Goal: Task Accomplishment & Management: Manage account settings

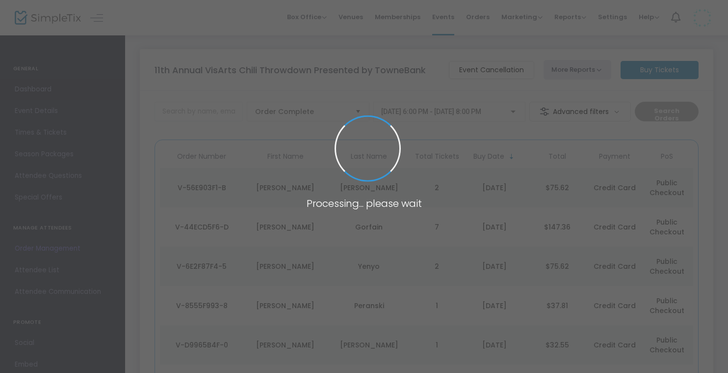
click at [53, 87] on span "Dashboard" at bounding box center [63, 89] width 96 height 13
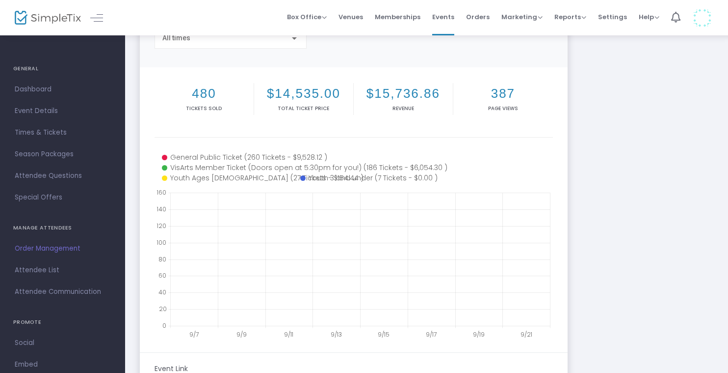
scroll to position [113, 0]
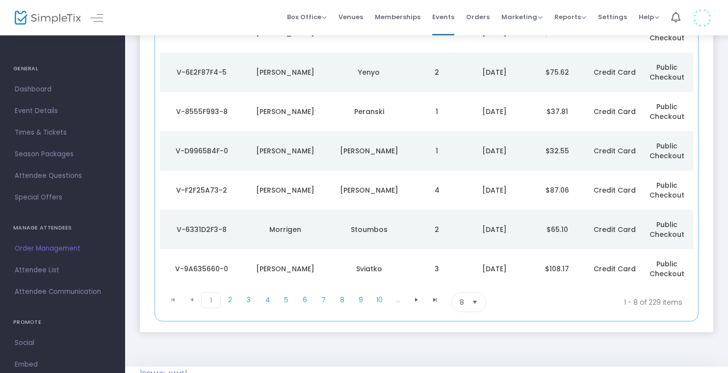
scroll to position [217, 0]
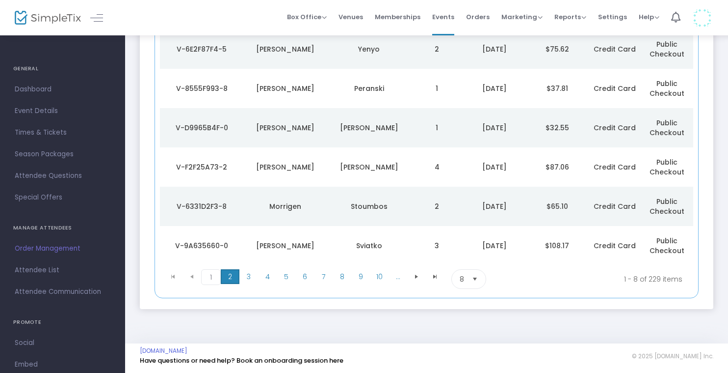
click at [231, 282] on span "2" at bounding box center [230, 276] width 19 height 15
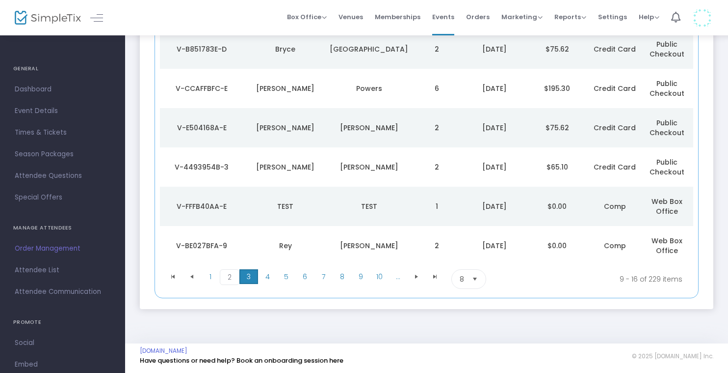
click at [252, 277] on span "3" at bounding box center [249, 276] width 19 height 15
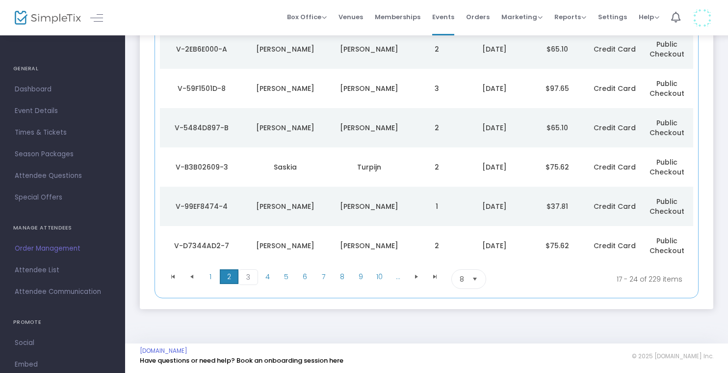
click at [220, 275] on span "2" at bounding box center [229, 276] width 19 height 15
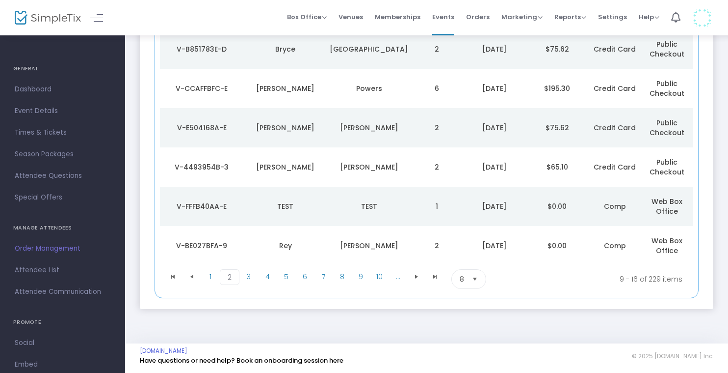
click at [212, 279] on span "1" at bounding box center [210, 276] width 19 height 15
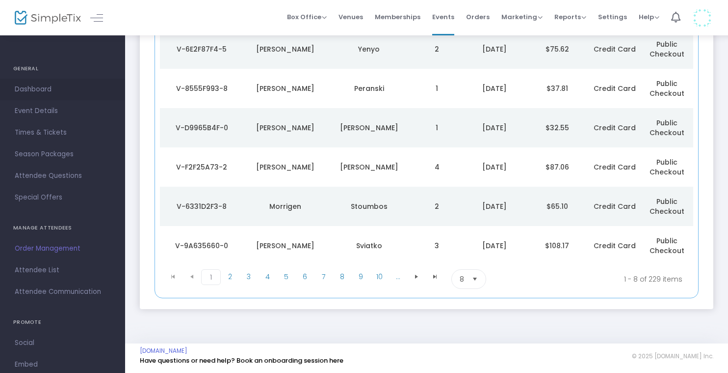
click at [60, 83] on span "Dashboard" at bounding box center [63, 89] width 96 height 13
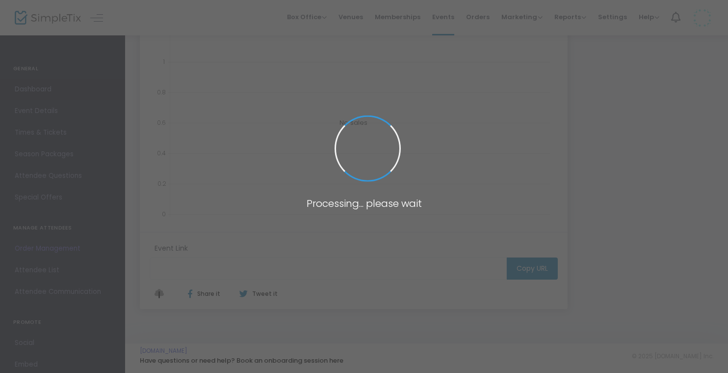
scroll to position [217, 0]
type input "https://www.simpletix.com/e/11th-annual-visarts-chili-throwdown-presen-tickets-…"
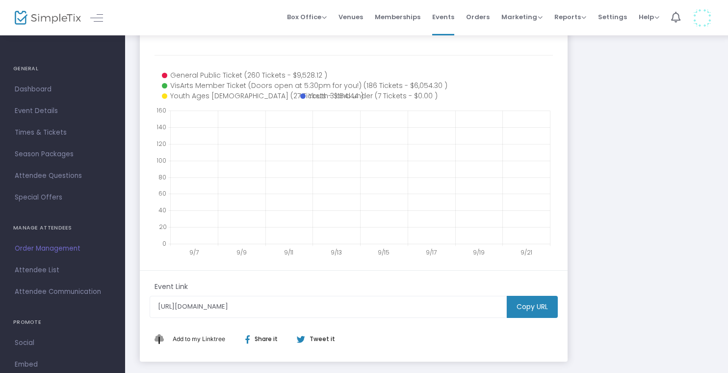
scroll to position [171, 0]
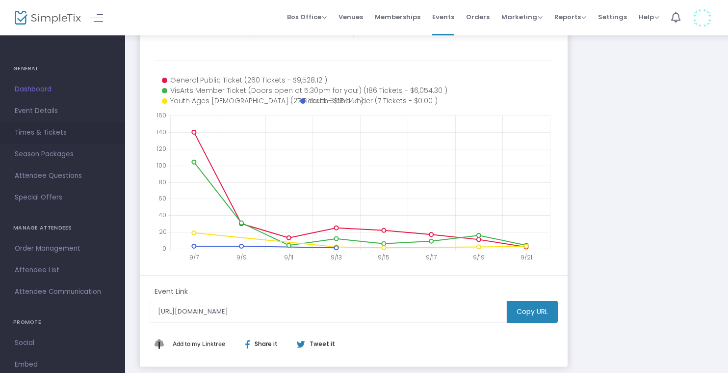
click at [46, 133] on span "Times & Tickets" at bounding box center [63, 132] width 96 height 13
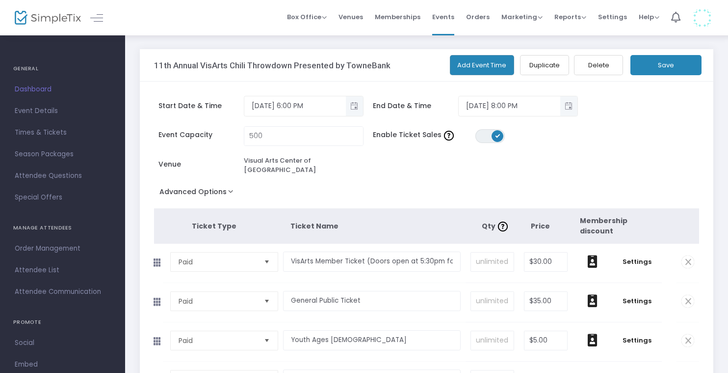
click at [229, 187] on button "Advanced Options" at bounding box center [198, 194] width 89 height 18
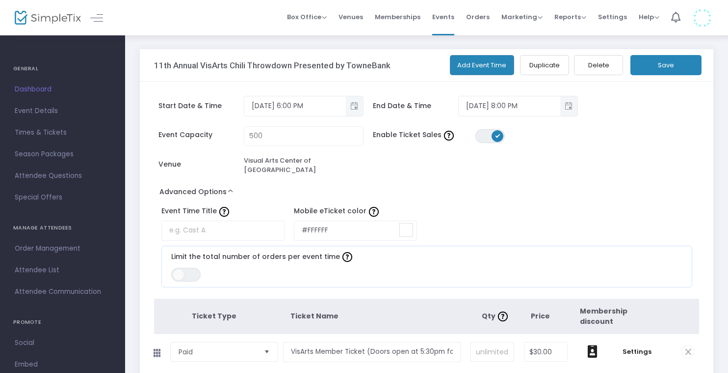
click at [229, 187] on button "Advanced Options" at bounding box center [198, 194] width 89 height 18
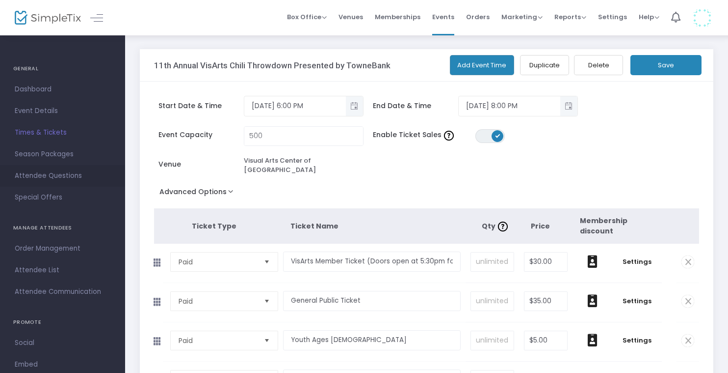
click at [64, 175] on span "Attendee Questions" at bounding box center [63, 175] width 96 height 13
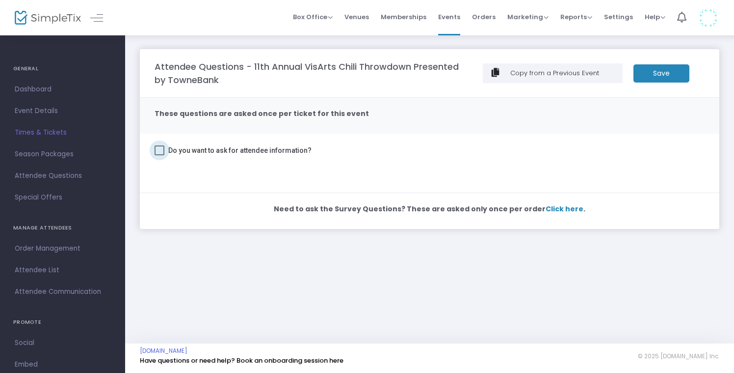
click at [272, 151] on span "Do you want to ask for attendee information?" at bounding box center [239, 150] width 143 height 12
click at [160, 155] on input "Do you want to ask for attendee information?" at bounding box center [159, 155] width 0 height 0
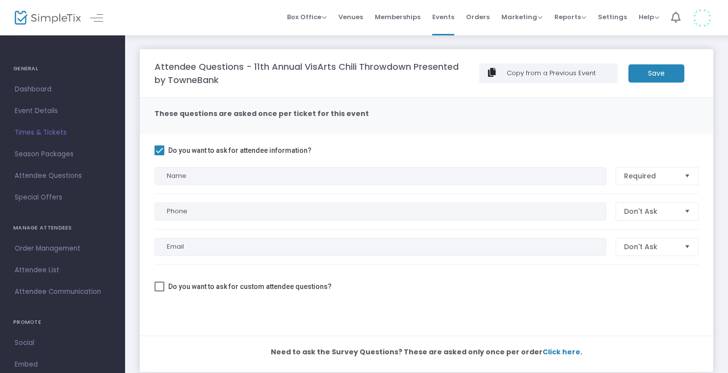
click at [272, 151] on span "Do you want to ask for attendee information?" at bounding box center [239, 150] width 143 height 12
click at [160, 155] on input "Do you want to ask for attendee information?" at bounding box center [159, 155] width 0 height 0
checkbox input "false"
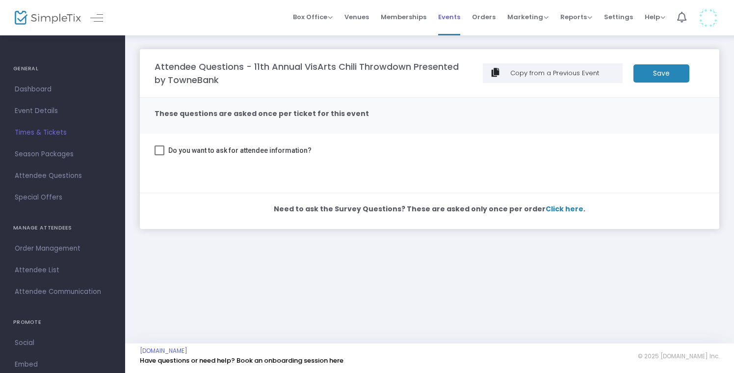
click at [452, 17] on span "Events" at bounding box center [449, 16] width 22 height 25
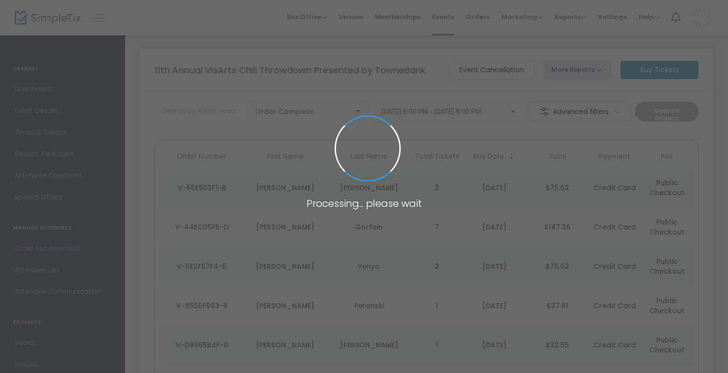
click at [45, 15] on img at bounding box center [48, 18] width 66 height 14
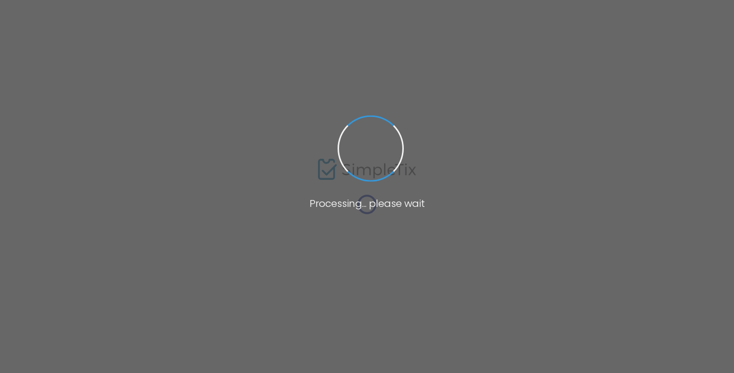
type input "Craft + Design 2025 TEST"
type textarea "The Visual Arts Center of Richmond's Craft + Design is a contemporary craft sho…"
type input "Buy Tickets"
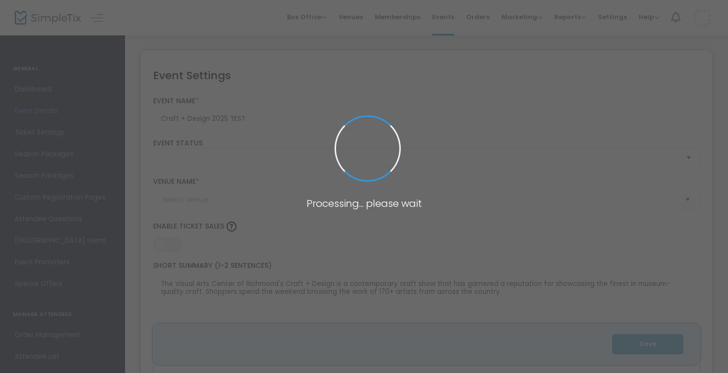
type input "Main Street Station"
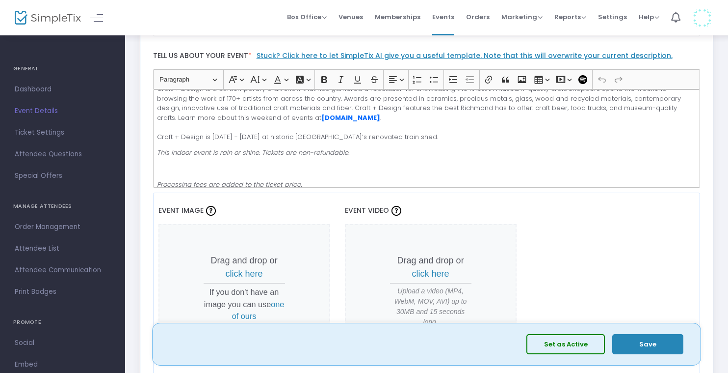
scroll to position [4, 0]
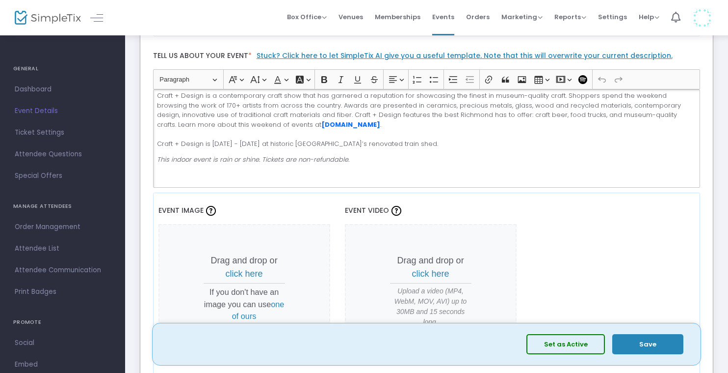
click at [490, 143] on p "Craft + Design is a contemporary craft show that has garnered a reputation for …" at bounding box center [426, 119] width 539 height 57
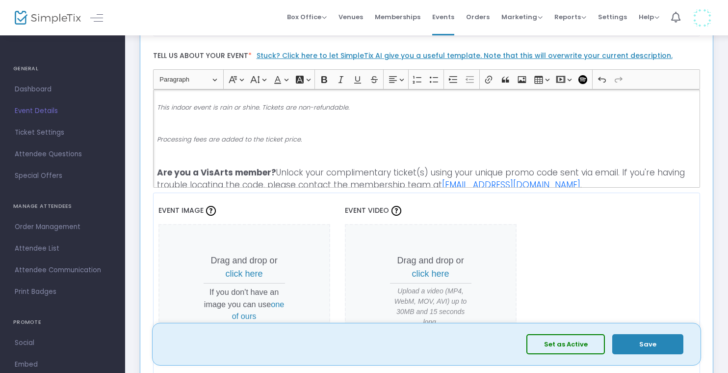
scroll to position [82, 0]
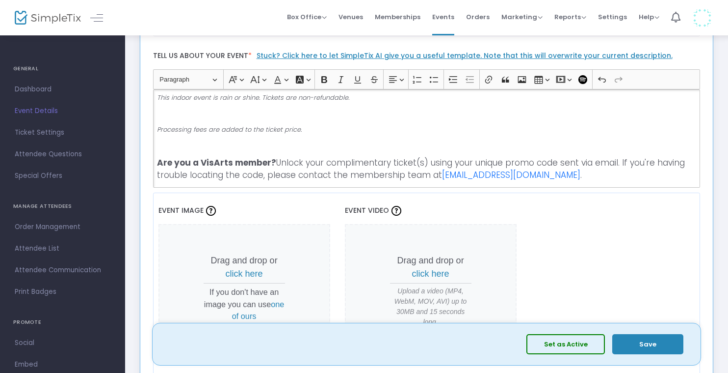
click at [658, 342] on button "Save" at bounding box center [648, 344] width 71 height 20
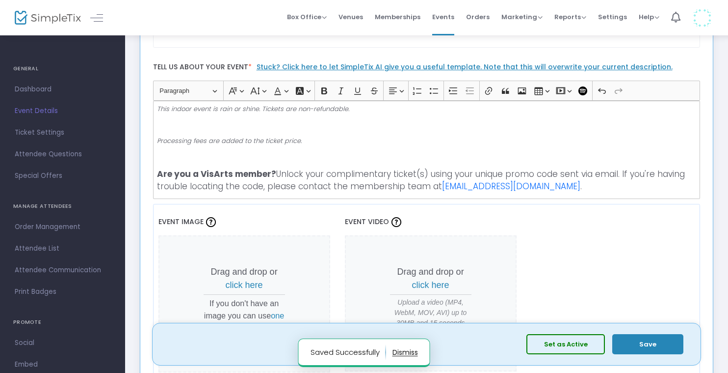
scroll to position [260, 0]
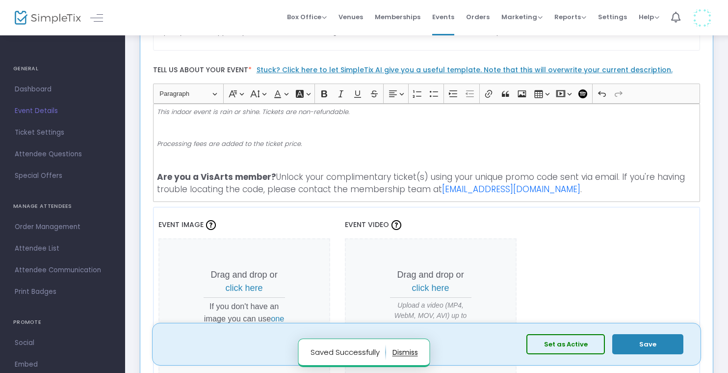
click at [408, 348] on button "button" at bounding box center [406, 352] width 26 height 16
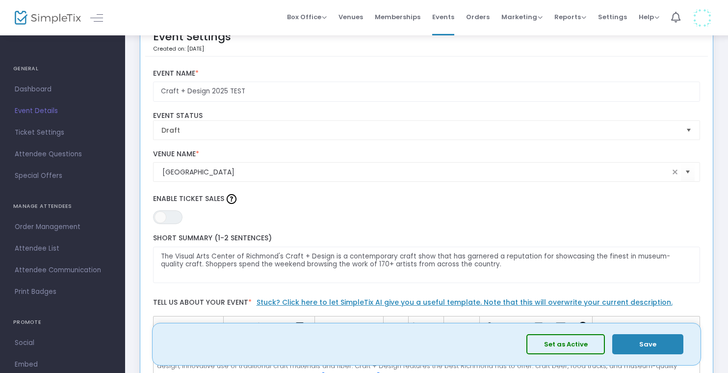
scroll to position [27, 0]
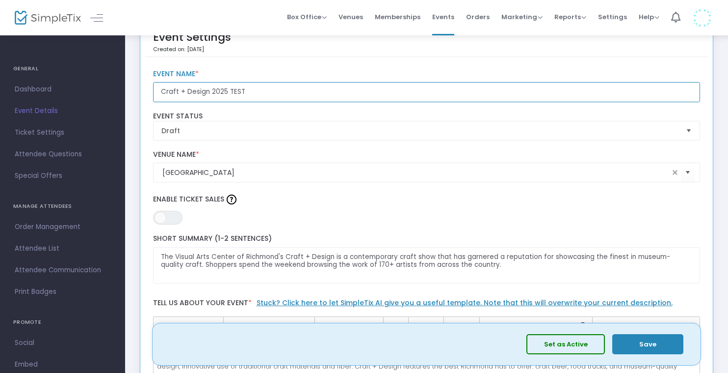
drag, startPoint x: 227, startPoint y: 89, endPoint x: 284, endPoint y: 89, distance: 56.9
click at [284, 89] on input "Craft + Design 2025 TEST" at bounding box center [427, 92] width 548 height 20
drag, startPoint x: 208, startPoint y: 92, endPoint x: 141, endPoint y: 92, distance: 66.7
click at [290, 86] on input "CRAFT + DESIGN | The Visual" at bounding box center [427, 92] width 548 height 20
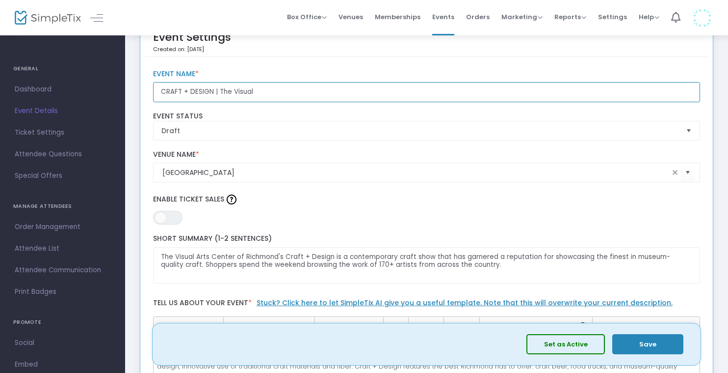
click at [282, 90] on input "CRAFT + DESIGN | The Visual" at bounding box center [427, 92] width 548 height 20
type input "CRAFT + DESIGN | The Visual Arts Center of Richmond's annual contemporary craft…"
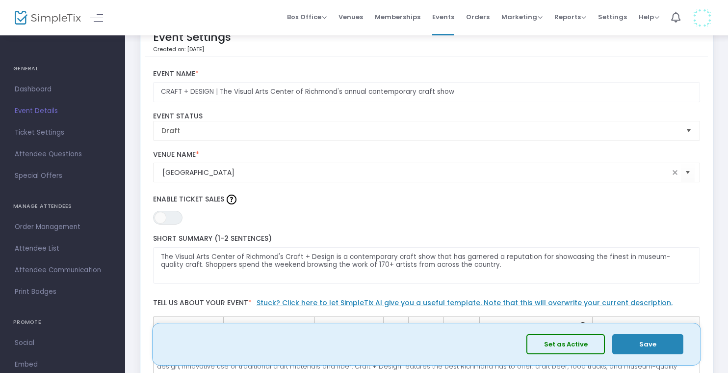
click at [270, 67] on div "CRAFT + DESIGN | The Visual Arts Center of Richmond's annual contemporary craft…" at bounding box center [426, 86] width 557 height 42
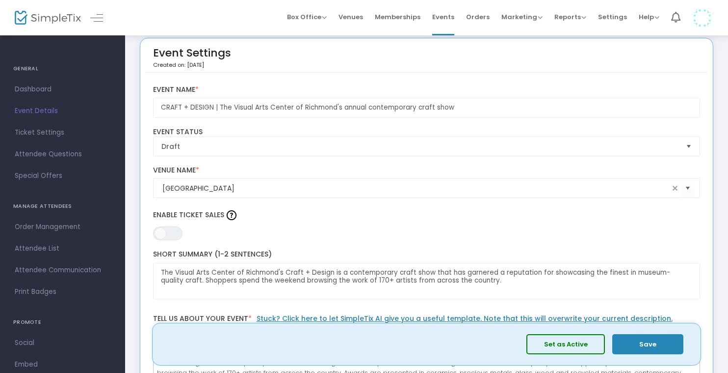
click at [646, 348] on button "Save" at bounding box center [648, 344] width 71 height 20
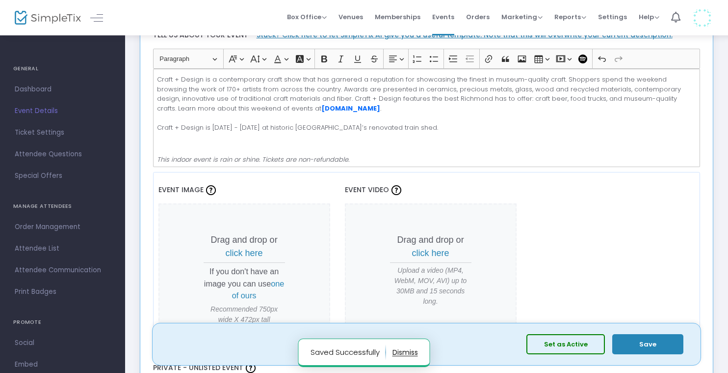
scroll to position [303, 0]
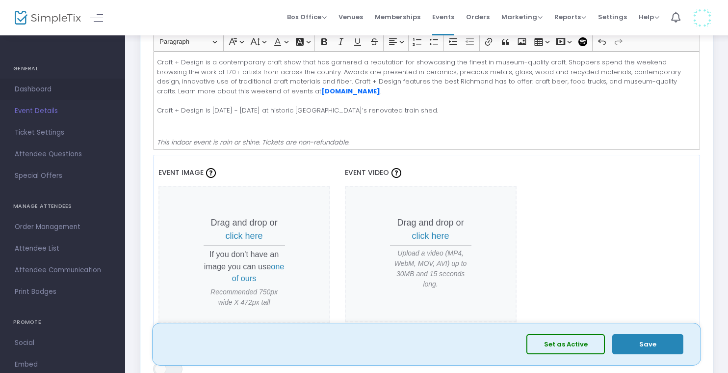
click at [43, 91] on span "Dashboard" at bounding box center [63, 89] width 96 height 13
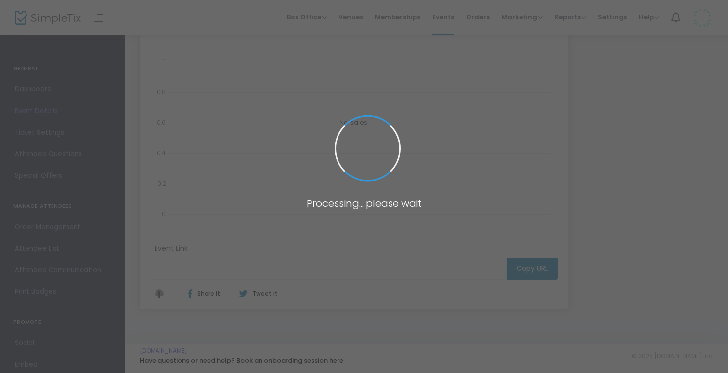
type input "https://www.simpletix.com/e/craft-design-the-visual-arts-center-of-ric-tickets-…"
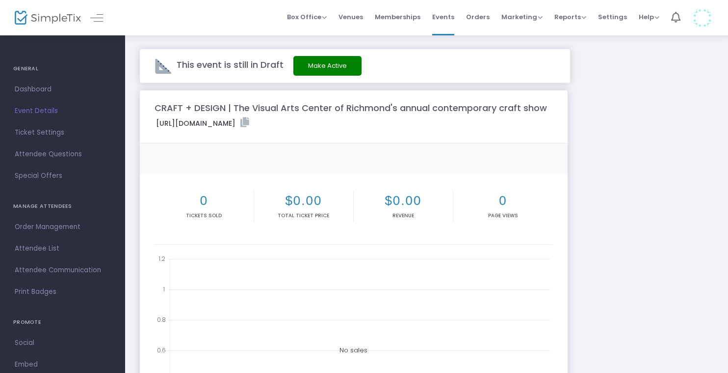
click at [249, 124] on label "https://www.simpletix.com/e/craft-design-the-visual-arts-center-of-ric-tickets-…" at bounding box center [202, 122] width 93 height 11
click at [482, 123] on div "https://www.simpletix.com/e/craft-design-the-visual-arts-center-of-ric-tickets-…" at bounding box center [354, 124] width 408 height 15
click at [249, 123] on icon at bounding box center [244, 122] width 9 height 10
click at [38, 109] on span "Event Details" at bounding box center [63, 111] width 96 height 13
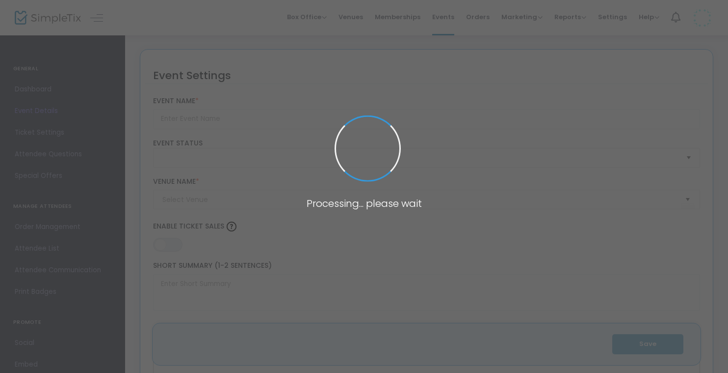
type input "CRAFT + DESIGN | The Visual Arts Center of Richmond's annual contemporary craft…"
type textarea "The Visual Arts Center of Richmond's Craft + Design is a contemporary craft sho…"
type input "Buy Tickets"
type input "Main Street Station"
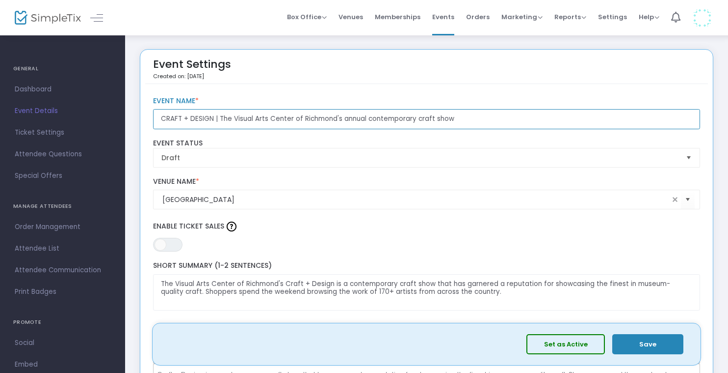
click at [211, 117] on input "CRAFT + DESIGN | The Visual Arts Center of Richmond's annual contemporary craft…" at bounding box center [427, 119] width 548 height 20
type input "CRAFT + DESIGN: The Visual Arts Center of Richmond's annual contemporary craft …"
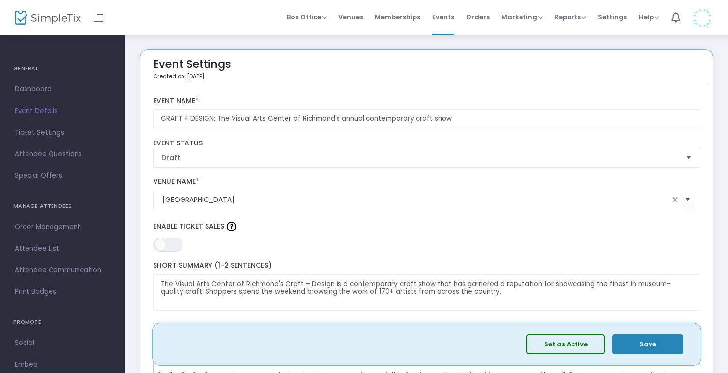
click at [653, 351] on button "Save" at bounding box center [648, 344] width 71 height 20
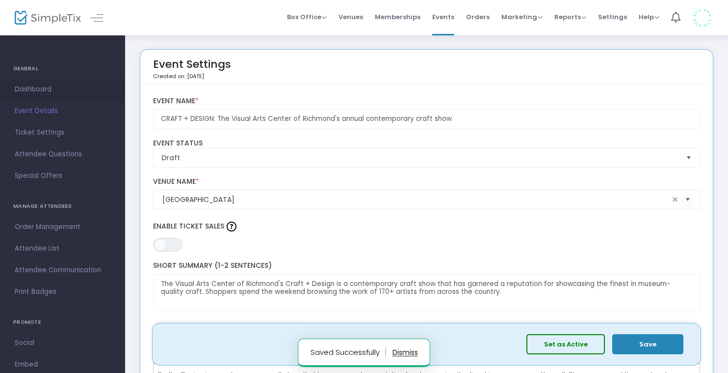
click at [36, 87] on span "Dashboard" at bounding box center [63, 89] width 96 height 13
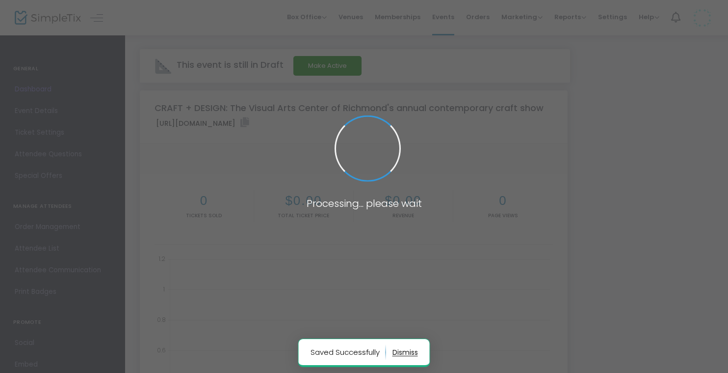
click at [475, 122] on span at bounding box center [364, 186] width 728 height 373
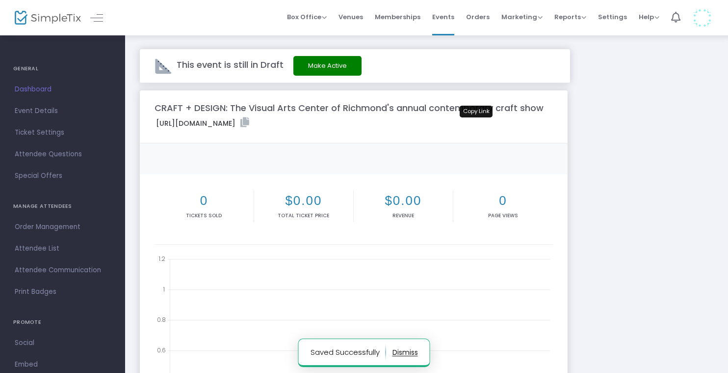
click at [249, 122] on icon at bounding box center [244, 122] width 9 height 10
click at [46, 111] on span "Event Details" at bounding box center [63, 111] width 96 height 13
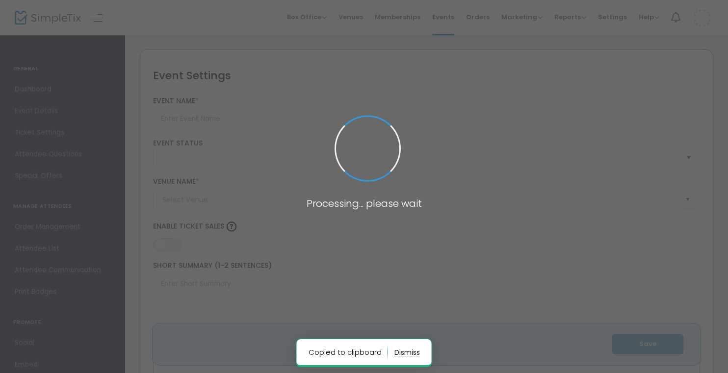
type input "CRAFT + DESIGN: The Visual Arts Center of Richmond's annual contemporary craft …"
type textarea "The Visual Arts Center of Richmond's Craft + Design is a contemporary craft sho…"
type input "Buy Tickets"
type input "Main Street Station"
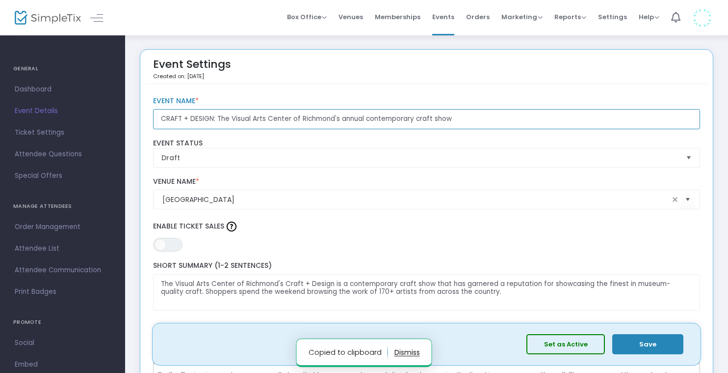
click at [204, 119] on input "CRAFT + DESIGN: The Visual Arts Center of Richmond's annual contemporary craft …" at bounding box center [427, 119] width 548 height 20
click at [220, 118] on input "CRAFT + DESIGN: The Visual Arts Center of Richmond's annual contemporary craft …" at bounding box center [427, 119] width 548 height 20
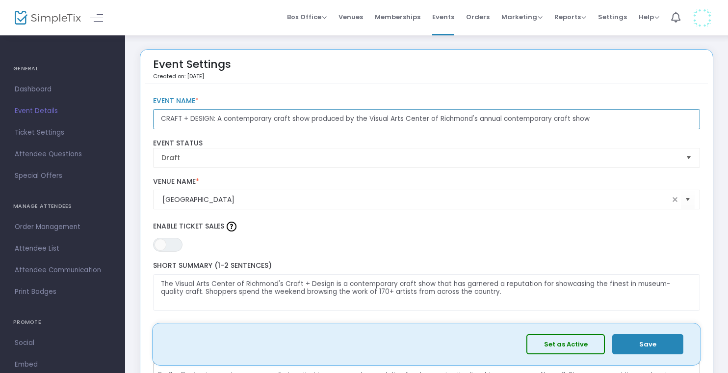
drag, startPoint x: 469, startPoint y: 118, endPoint x: 691, endPoint y: 114, distance: 222.4
click at [691, 114] on input "CRAFT + DESIGN: A contemporary craft show produced by the Visual Arts Center of…" at bounding box center [427, 119] width 548 height 20
type input "CRAFT + DESIGN: A contemporary craft show produced by the Visual Arts Center of…"
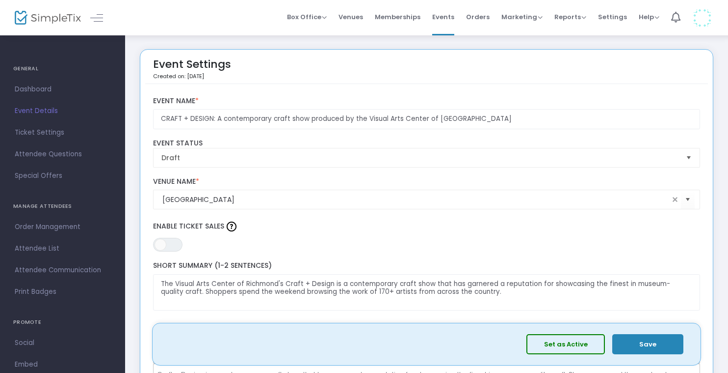
click at [660, 342] on button "Save" at bounding box center [648, 344] width 71 height 20
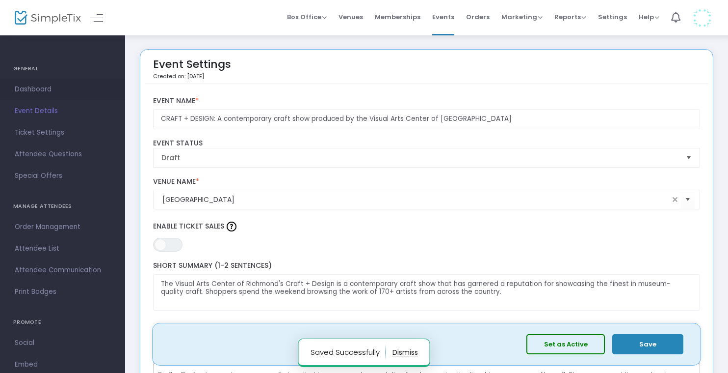
click at [47, 89] on span "Dashboard" at bounding box center [63, 89] width 96 height 13
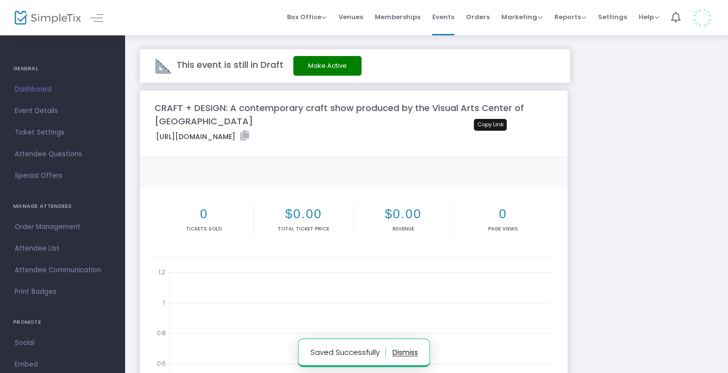
click at [249, 139] on icon at bounding box center [244, 136] width 9 height 10
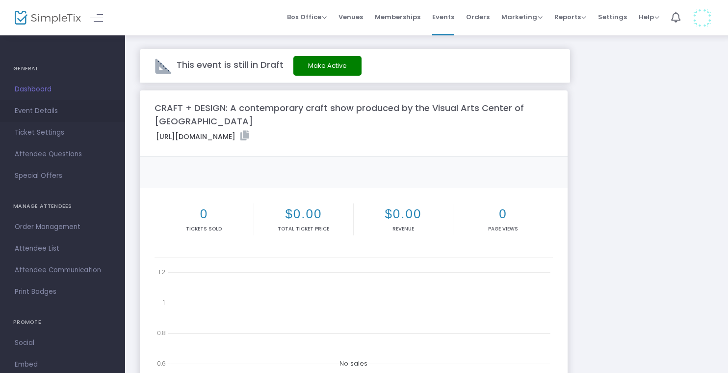
click at [51, 106] on span "Event Details" at bounding box center [63, 111] width 96 height 13
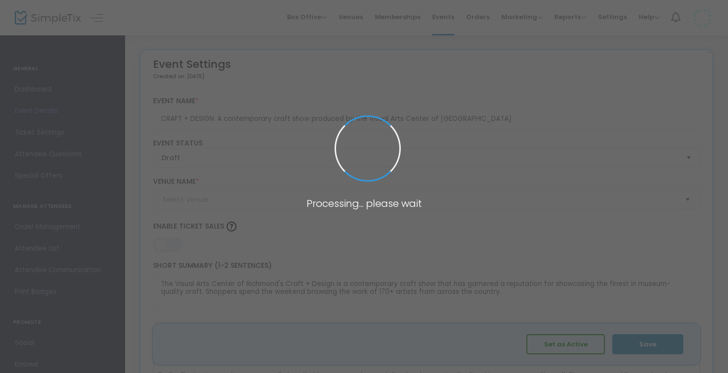
type input "Main Street Station"
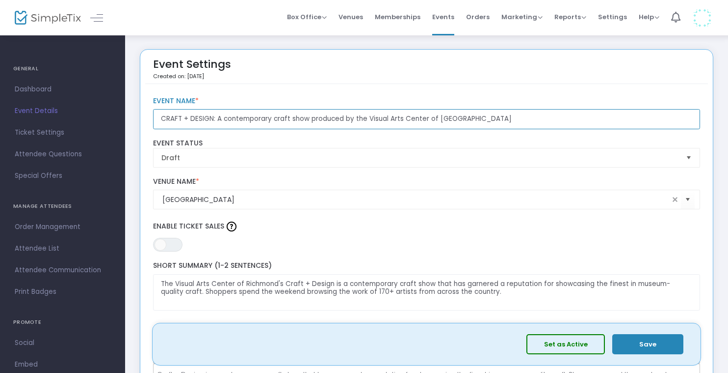
click at [229, 118] on input "CRAFT + DESIGN: A contemporary craft show produced by the Visual Arts Center of…" at bounding box center [427, 119] width 548 height 20
drag, startPoint x: 212, startPoint y: 118, endPoint x: 499, endPoint y: 127, distance: 287.3
click at [497, 126] on input "CRAFT + DESIGN: A contemporary craft show produced by the Visual Arts Center of…" at bounding box center [427, 119] width 548 height 20
type input "CRAFT + DESIGN"
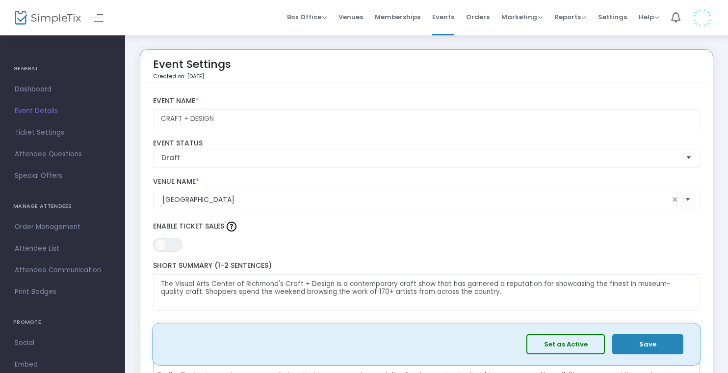
click at [647, 346] on button "Save" at bounding box center [648, 344] width 71 height 20
click at [48, 91] on span "Dashboard" at bounding box center [63, 89] width 96 height 13
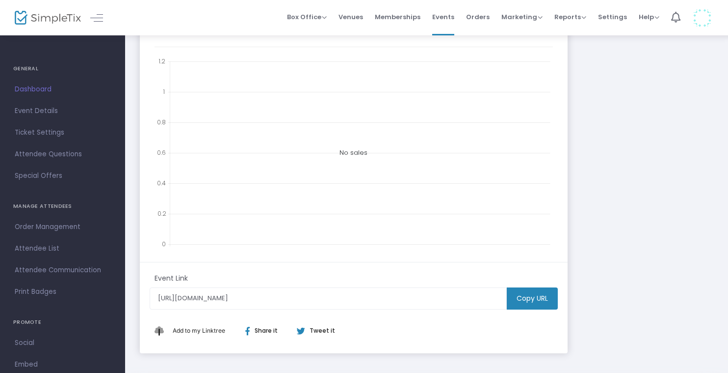
scroll to position [241, 0]
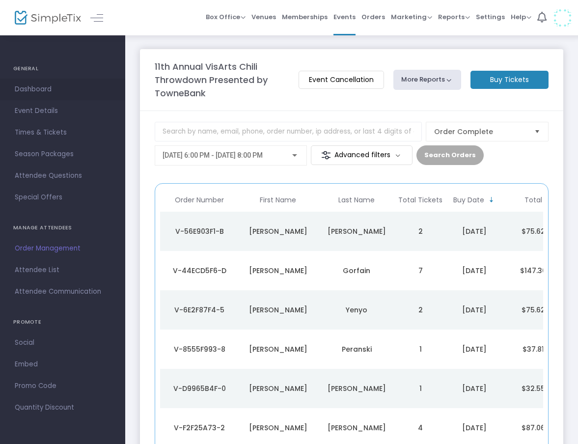
click at [45, 85] on span "Dashboard" at bounding box center [63, 89] width 96 height 13
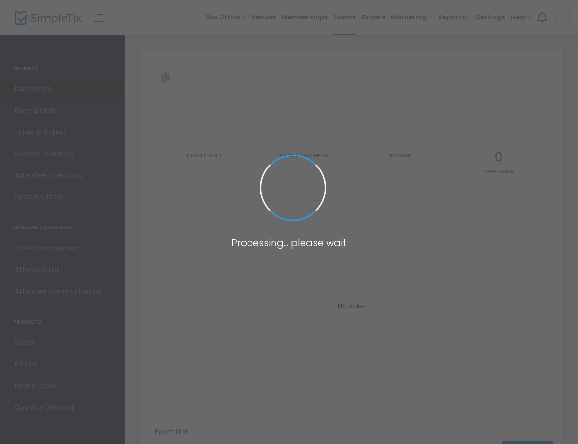
type input "https://www.simpletix.com/e/11th-annual-visarts-chili-throwdown-presen-tickets-…"
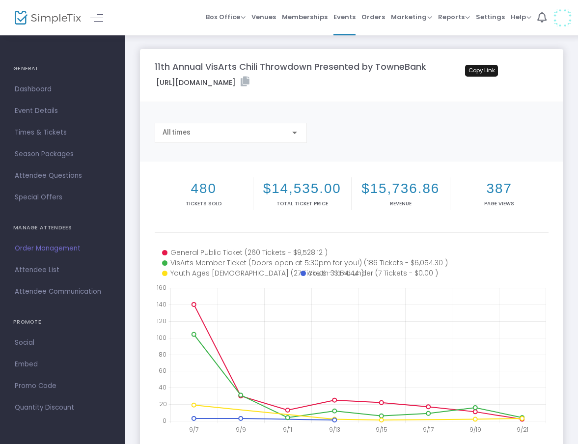
click at [249, 77] on icon at bounding box center [244, 82] width 9 height 10
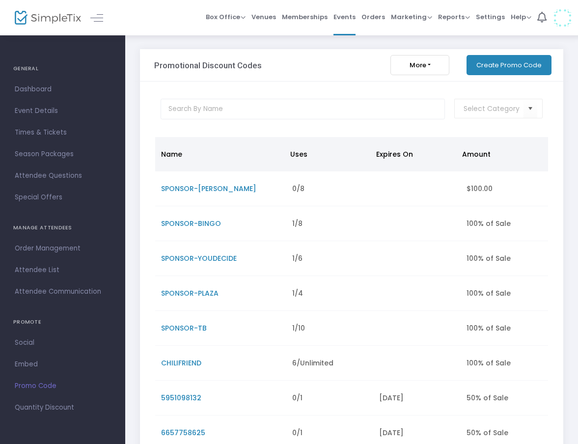
click at [36, 384] on span "Promo Code" at bounding box center [63, 385] width 96 height 13
click at [510, 71] on button "Create Promo Code" at bounding box center [508, 65] width 85 height 20
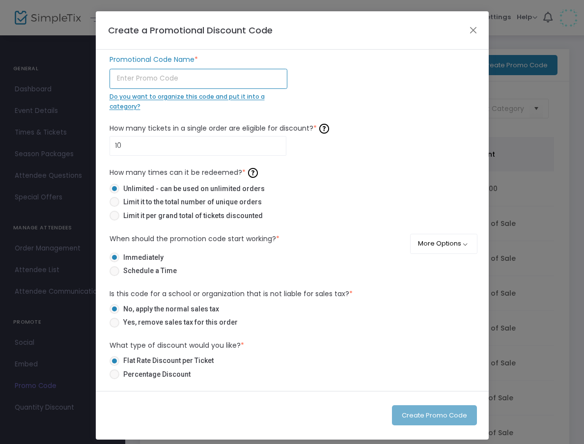
click at [252, 80] on input "text" at bounding box center [198, 79] width 178 height 20
type input "CHILIFRIEND-JR"
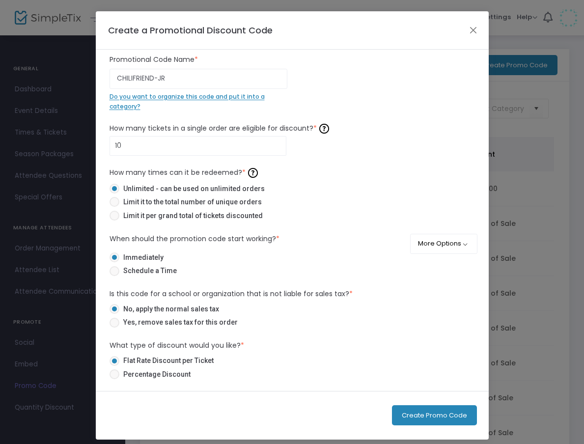
click at [360, 94] on div "CHILIFRIEND-JR Promotional Code Name * Do you want to organize this code and pu…" at bounding box center [292, 82] width 375 height 56
click at [210, 146] on input "10" at bounding box center [198, 145] width 176 height 19
click at [189, 219] on span "Limit it per grand total of tickets discounted" at bounding box center [190, 216] width 143 height 10
click at [114, 220] on input "Limit it per grand total of tickets discounted" at bounding box center [114, 220] width 0 height 0
radio input "true"
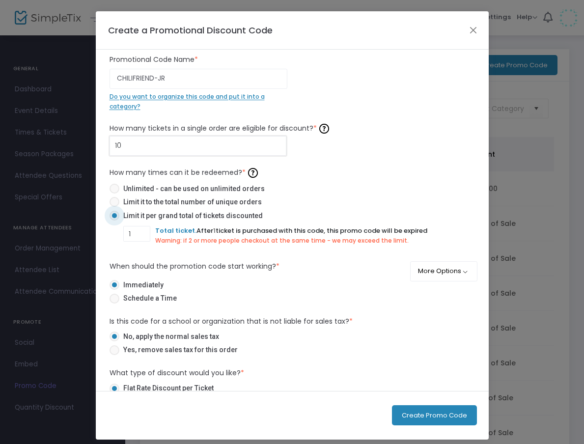
click at [137, 142] on input "10" at bounding box center [198, 145] width 176 height 19
type input "25"
click at [468, 28] on button "Close" at bounding box center [472, 30] width 13 height 13
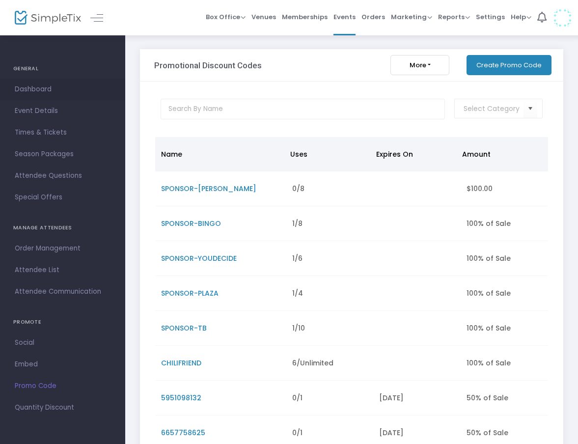
click at [44, 90] on span "Dashboard" at bounding box center [63, 89] width 96 height 13
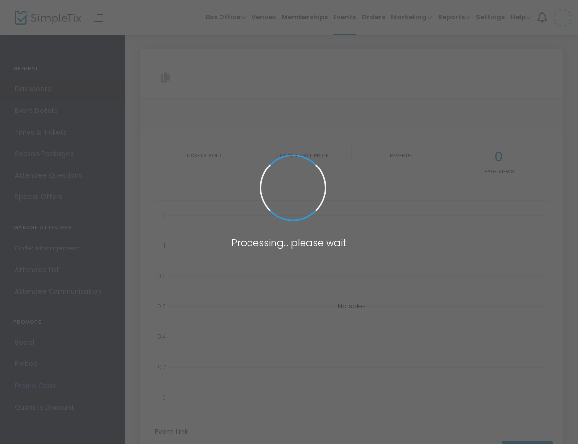
type input "[URL][DOMAIN_NAME]"
click at [47, 111] on span at bounding box center [289, 222] width 578 height 444
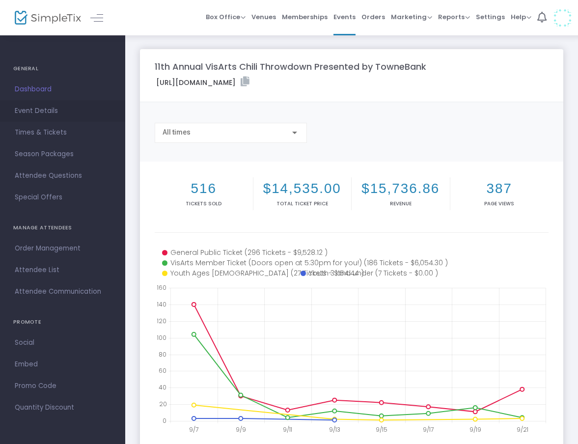
click at [37, 111] on span "Event Details" at bounding box center [63, 111] width 96 height 13
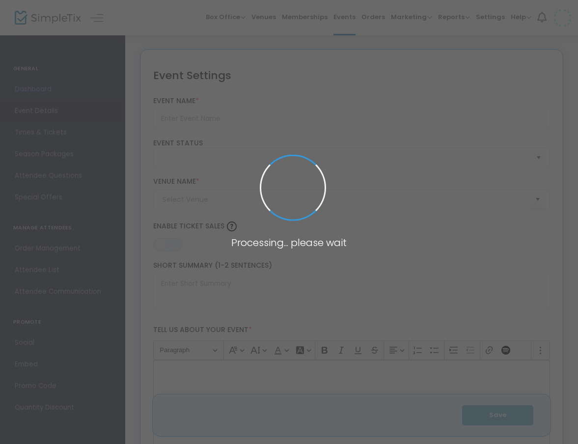
type input "11th Annual VisArts Chili Throwdown Presented by TowneBank"
type textarea "Join us for the Visual Arts Center of Richmond’s 11th Annual VisArts Chili Thro…"
type input "Buy Tickets"
type input "Visual Arts Center of [GEOGRAPHIC_DATA]"
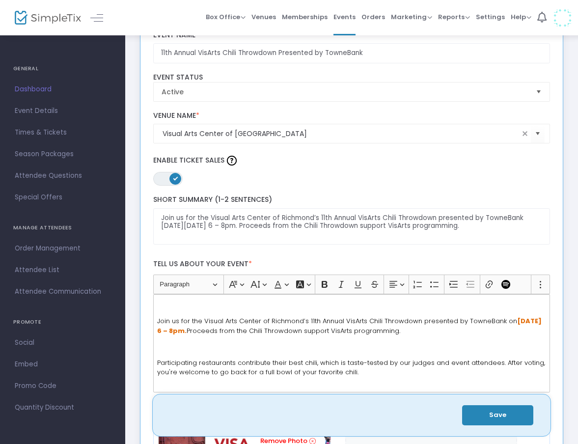
scroll to position [68, 0]
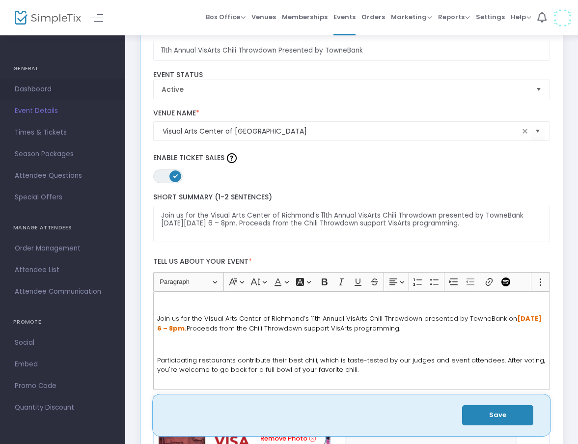
click at [38, 89] on span "Dashboard" at bounding box center [63, 89] width 96 height 13
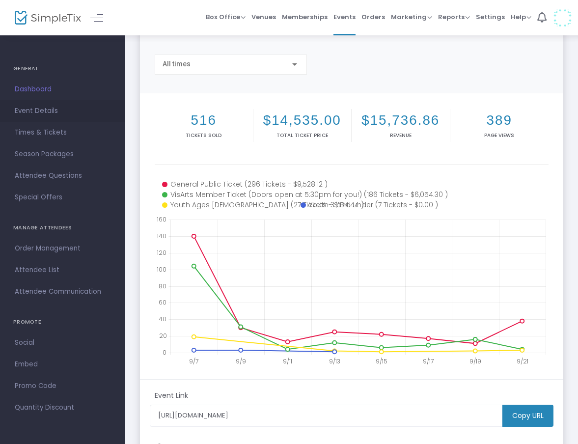
click at [36, 114] on span "Event Details" at bounding box center [63, 111] width 96 height 13
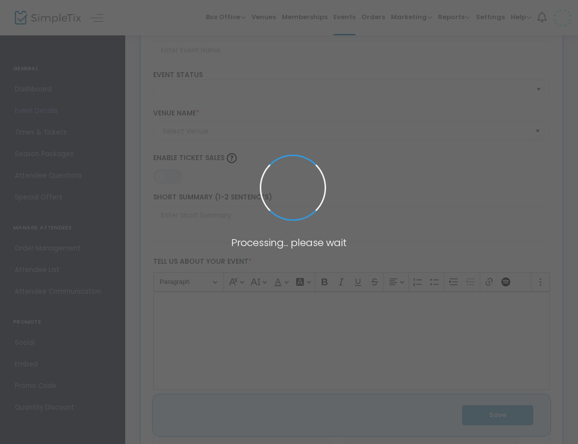
type input "11th Annual VisArts Chili Throwdown Presented by TowneBank"
type textarea "Join us for the Visual Arts Center of Richmond’s 11th Annual VisArts Chili Thro…"
type input "Buy Tickets"
type input "Visual Arts Center of [GEOGRAPHIC_DATA]"
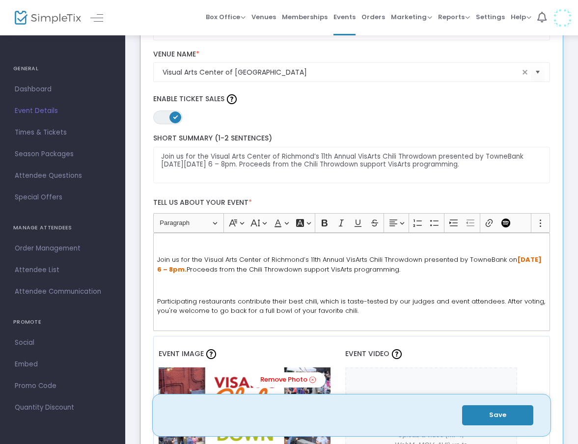
scroll to position [130, 0]
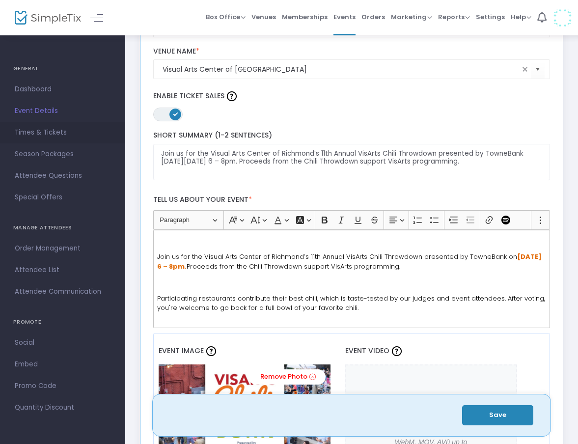
click at [35, 136] on span "Times & Tickets" at bounding box center [63, 132] width 96 height 13
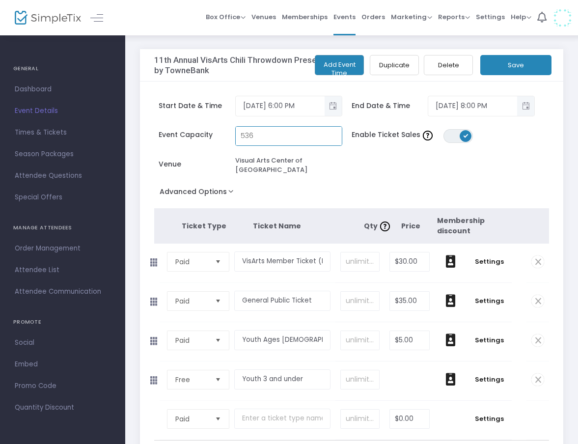
click at [264, 135] on input "536" at bounding box center [289, 136] width 106 height 19
drag, startPoint x: 245, startPoint y: 137, endPoint x: 295, endPoint y: 164, distance: 56.9
click at [295, 164] on div "Event Capacity 536 Enable Ticket Sales ON OFF Venue Visual Arts [GEOGRAPHIC_DAT…" at bounding box center [346, 155] width 395 height 58
type input "561"
click at [507, 63] on button "Save" at bounding box center [515, 65] width 71 height 20
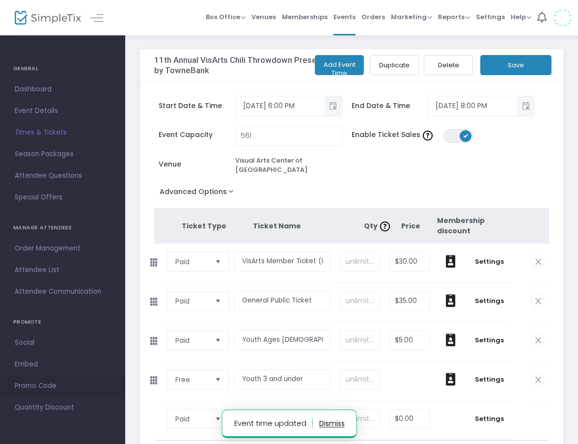
click at [37, 384] on span "Promo Code" at bounding box center [63, 385] width 96 height 13
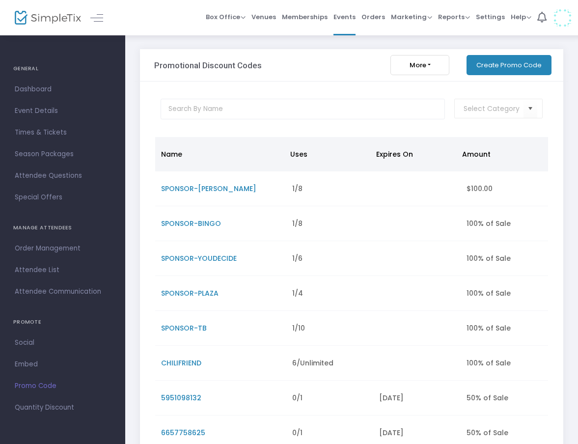
click at [484, 63] on button "Create Promo Code" at bounding box center [508, 65] width 85 height 20
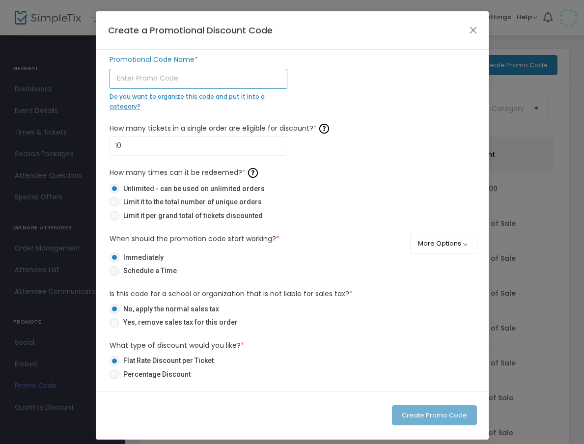
click at [213, 76] on input "text" at bounding box center [198, 79] width 178 height 20
type input "CHILIFRIEND-JR"
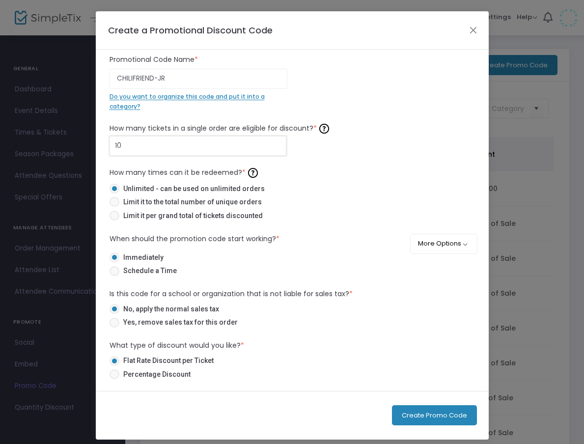
click at [166, 145] on input "10" at bounding box center [198, 145] width 176 height 19
type input "25"
click at [167, 219] on span "Limit it per grand total of tickets discounted" at bounding box center [190, 216] width 143 height 10
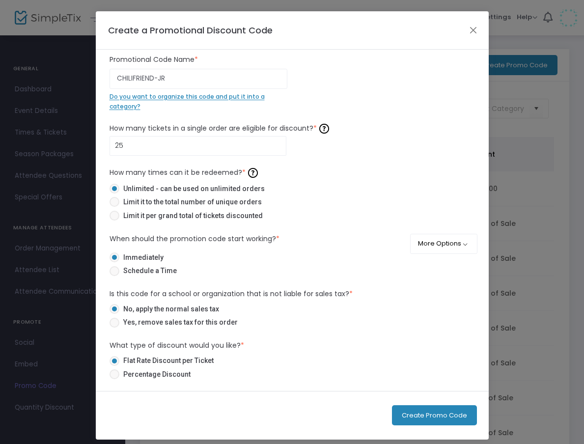
click at [114, 220] on input "Limit it per grand total of tickets discounted" at bounding box center [114, 220] width 0 height 0
radio input "true"
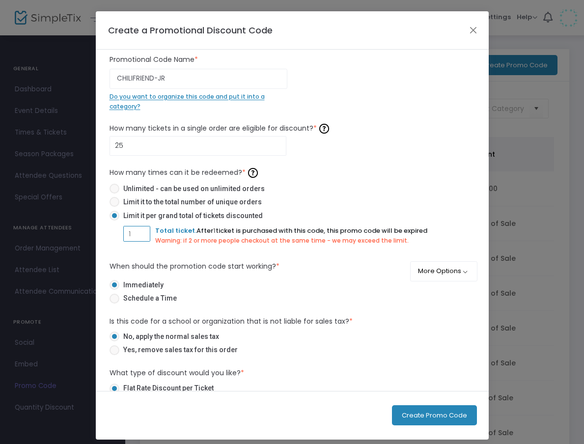
click at [137, 232] on input "1" at bounding box center [137, 233] width 26 height 19
type input "25"
click at [312, 181] on div "How many times can it be redeemed? * Unlimited - can be used on unlimited order…" at bounding box center [291, 208] width 365 height 86
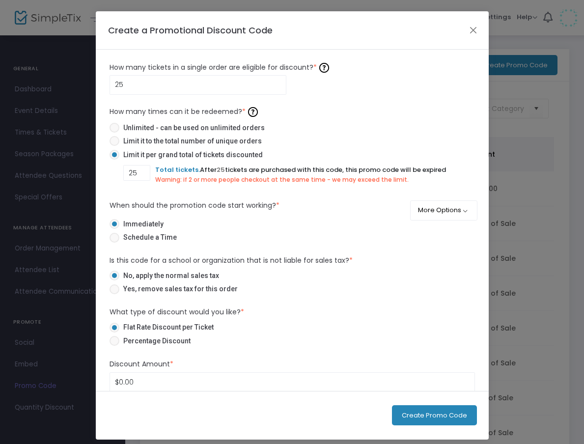
scroll to position [71, 0]
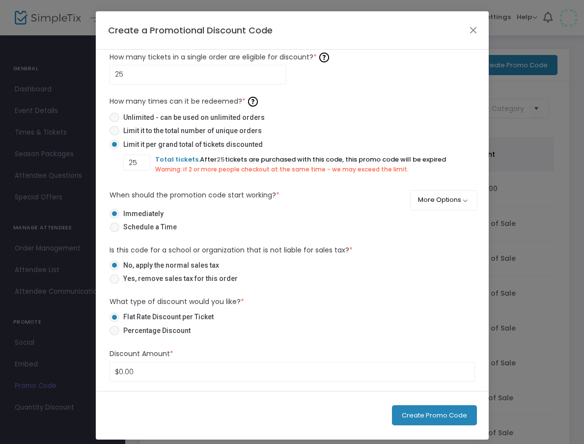
click at [163, 281] on span "Yes, remove sales tax for this order" at bounding box center [178, 278] width 118 height 10
click at [114, 284] on input "Yes, remove sales tax for this order" at bounding box center [114, 284] width 0 height 0
radio input "true"
click at [153, 335] on span "Percentage Discount" at bounding box center [154, 330] width 71 height 10
click at [114, 335] on input "Percentage Discount" at bounding box center [114, 335] width 0 height 0
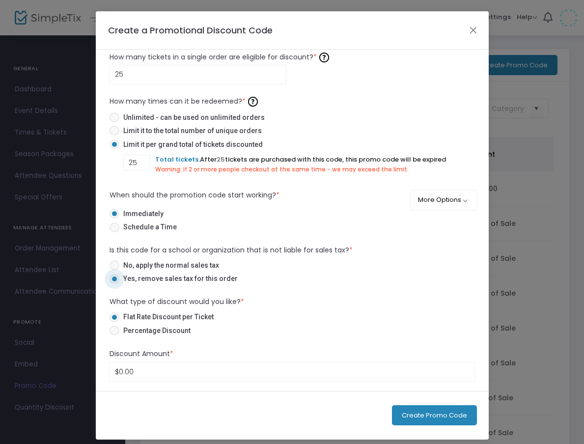
radio input "true"
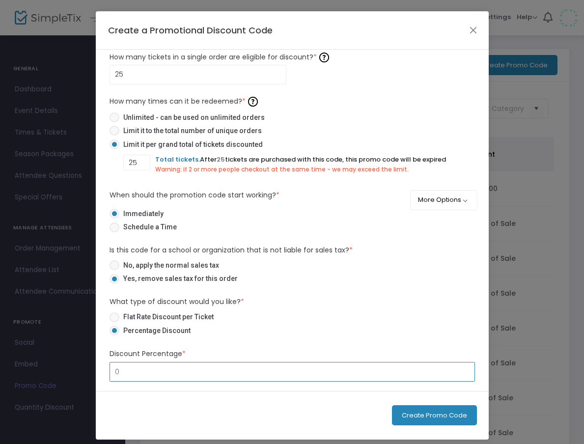
click at [139, 366] on input "0" at bounding box center [292, 371] width 364 height 19
type input "100.00%"
click at [308, 338] on mat-radio-button "Percentage Discount" at bounding box center [291, 332] width 365 height 14
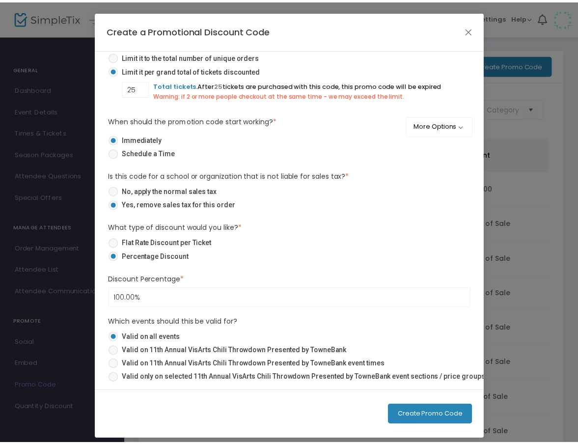
scroll to position [6, 0]
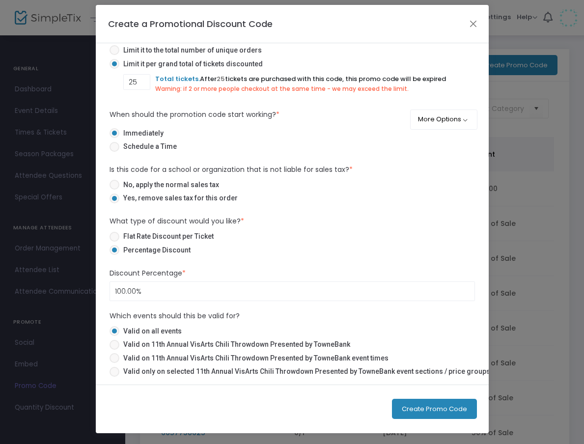
click at [220, 344] on span "Valid on 11th Annual VisArts Chili Throwdown Presented by TowneBank" at bounding box center [234, 344] width 231 height 10
click at [114, 349] on input "Valid on 11th Annual VisArts Chili Throwdown Presented by TowneBank" at bounding box center [114, 349] width 0 height 0
radio input "true"
click at [437, 402] on button "Create Promo Code" at bounding box center [434, 409] width 85 height 20
